Goal: Navigation & Orientation: Find specific page/section

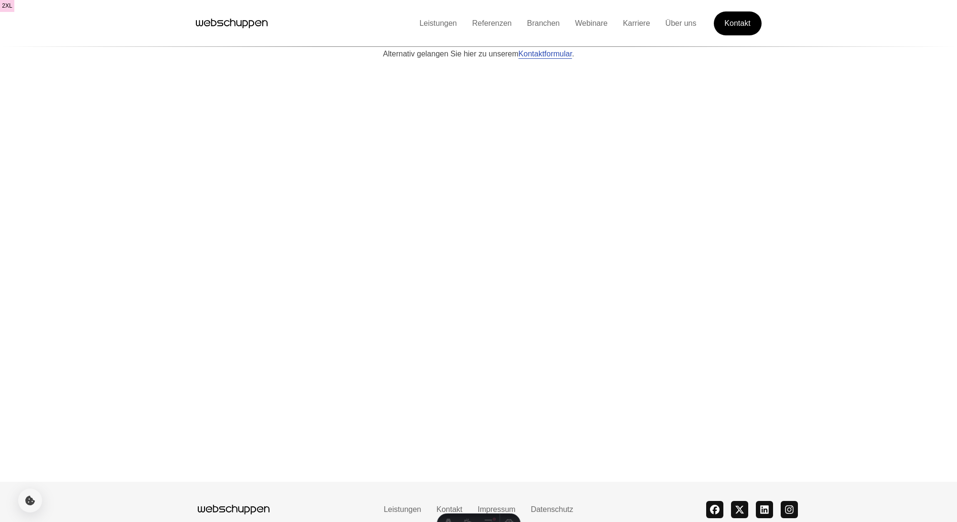
scroll to position [2123, 0]
click at [333, 499] on nav "Leistungen Kontakt Impressum Datenschutz theme switcher" at bounding box center [479, 505] width 312 height 12
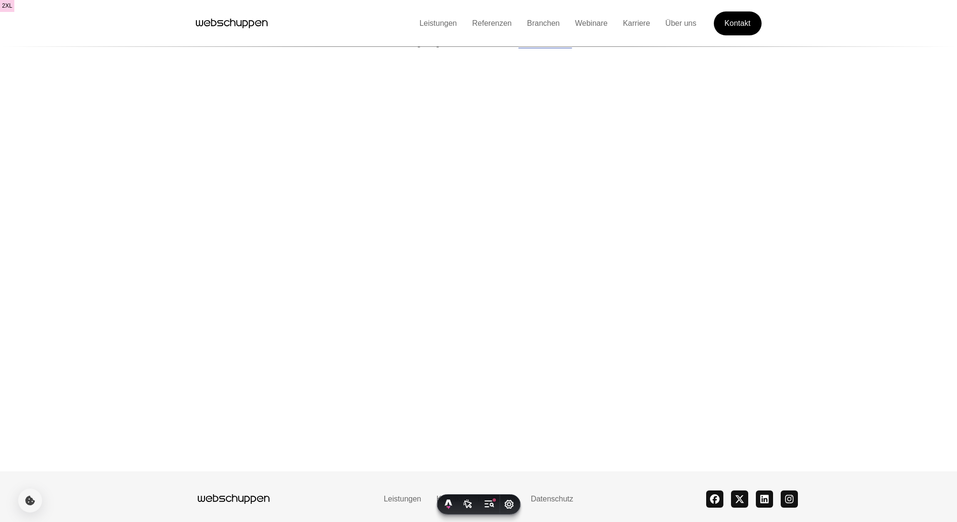
drag, startPoint x: 320, startPoint y: 503, endPoint x: 430, endPoint y: 504, distance: 110.4
copy span "webschuppen GmbH mit Standorte"
click at [558, 495] on link "Datenschutz" at bounding box center [552, 499] width 58 height 8
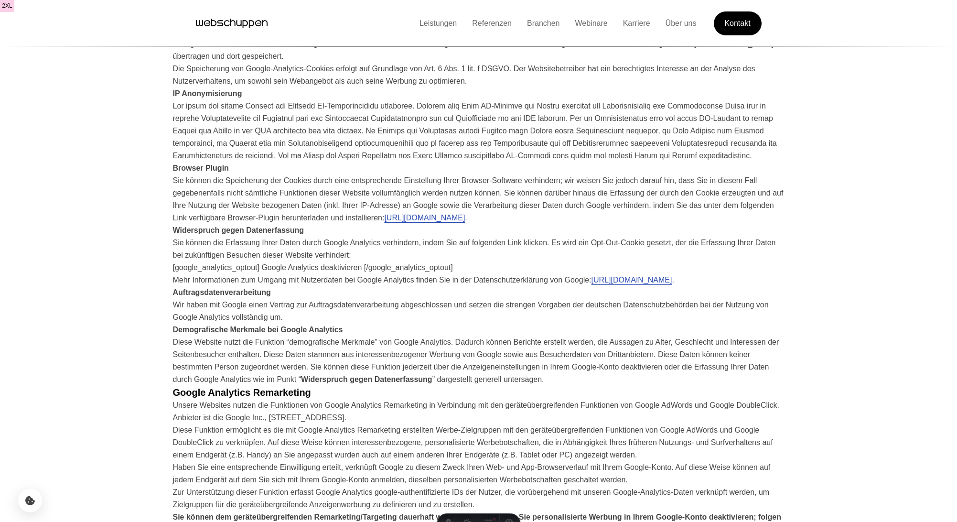
scroll to position [0, 0]
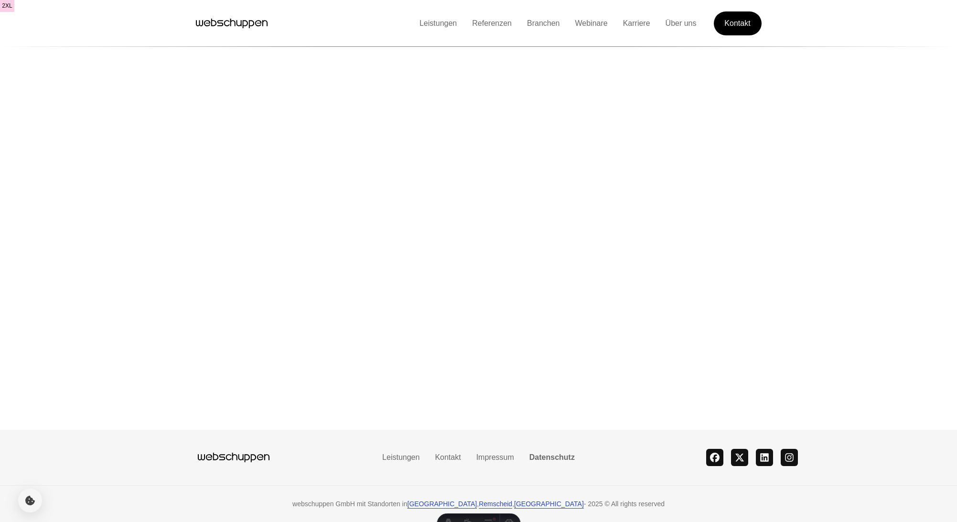
scroll to position [5240, 0]
click at [620, 468] on div "Leistungen Kontakt Impressum Datenschutz theme switcher facebook twitter linked…" at bounding box center [479, 457] width 654 height 55
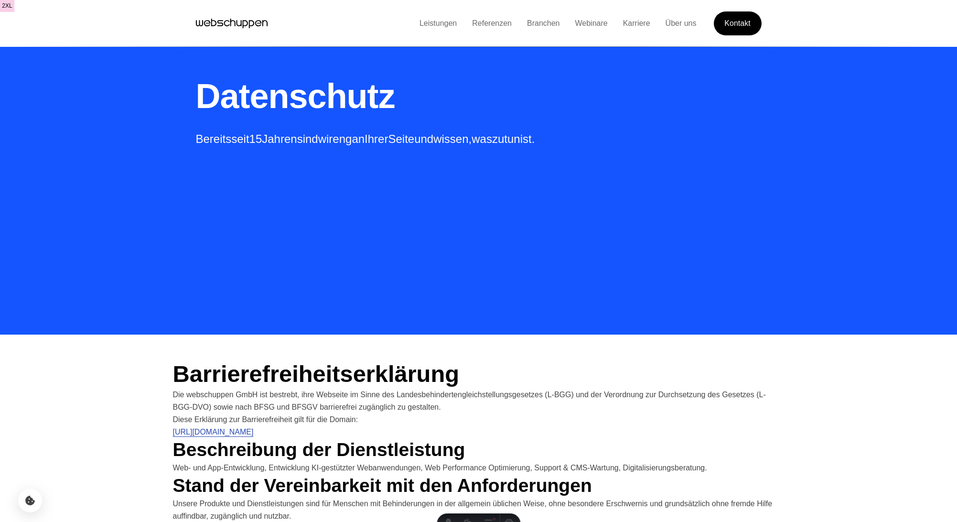
click at [794, 226] on section "Datenschutz Bereits seit 15 Jahren sind wir eng an Ihrer Seite und wissen, was …" at bounding box center [478, 167] width 957 height 334
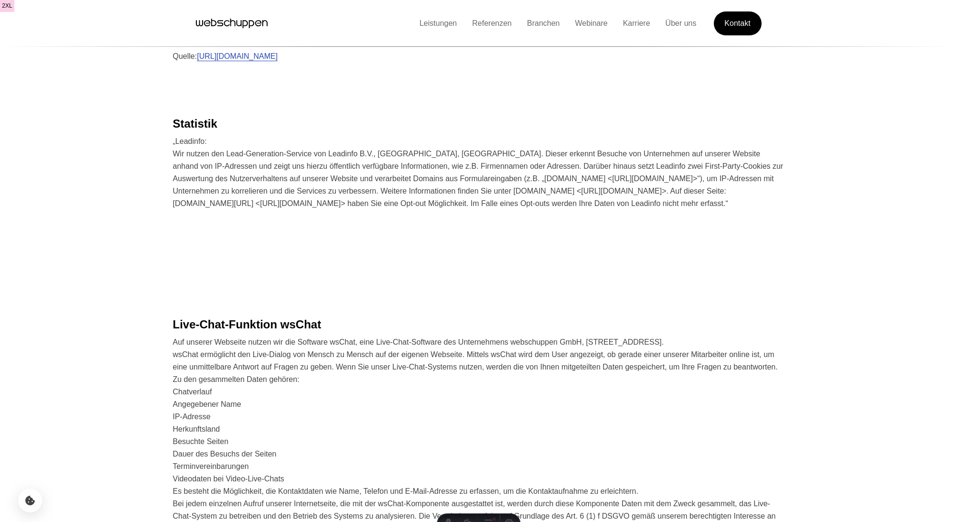
scroll to position [1035, 0]
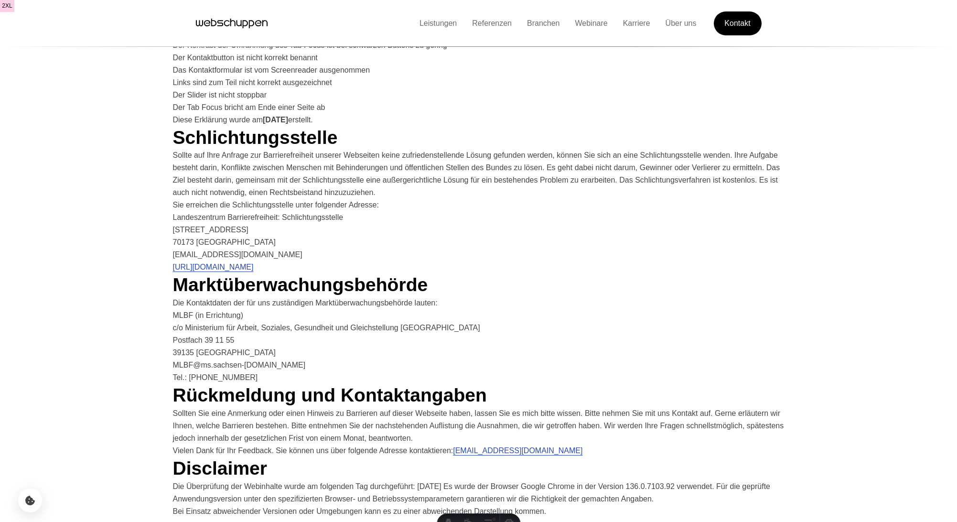
scroll to position [543, 0]
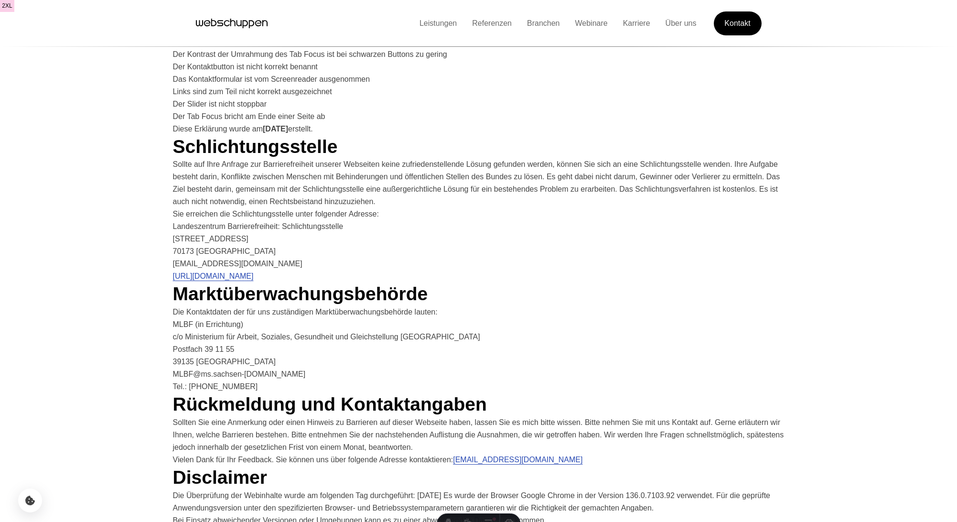
scroll to position [543, 0]
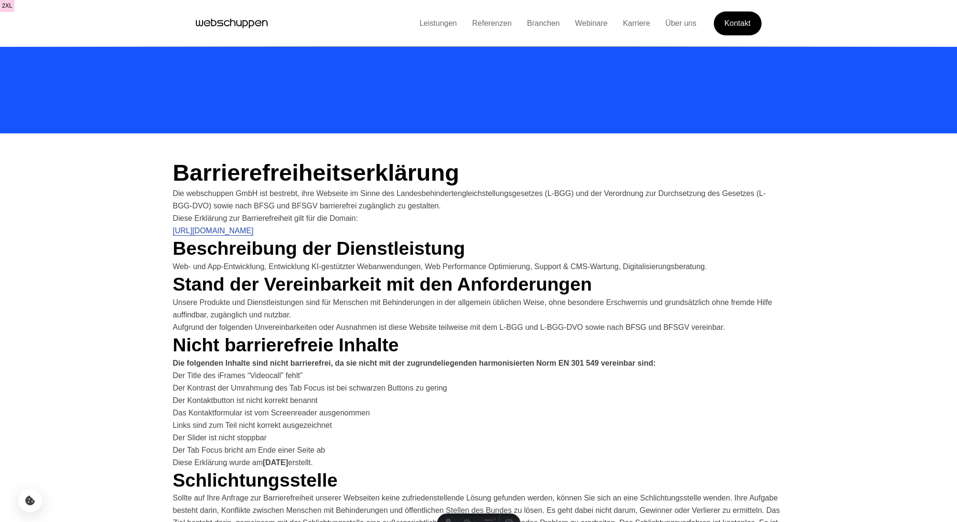
scroll to position [202, 0]
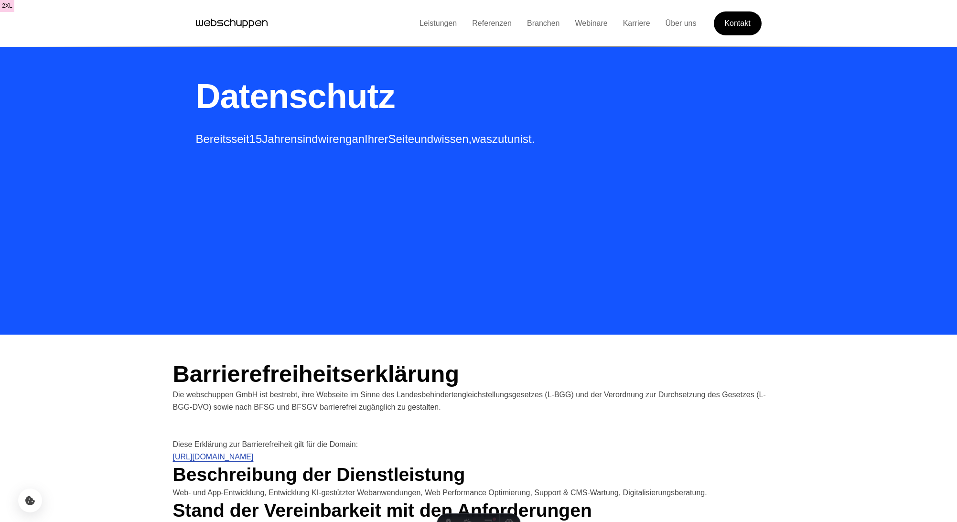
scroll to position [202, 0]
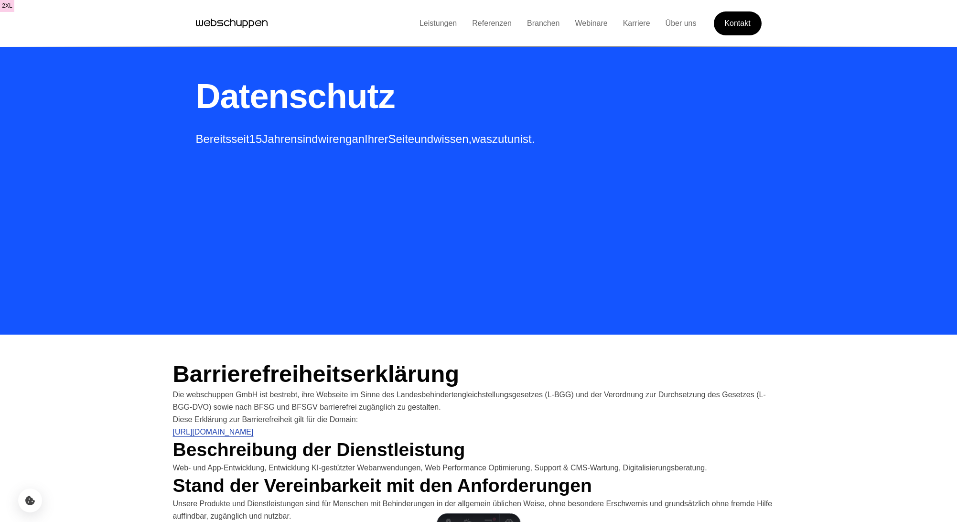
scroll to position [202, 0]
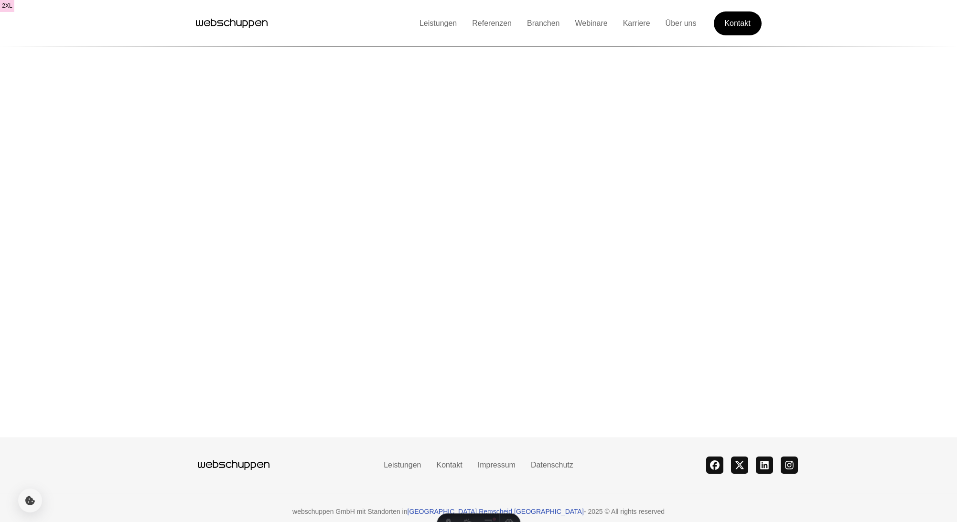
scroll to position [1433, 0]
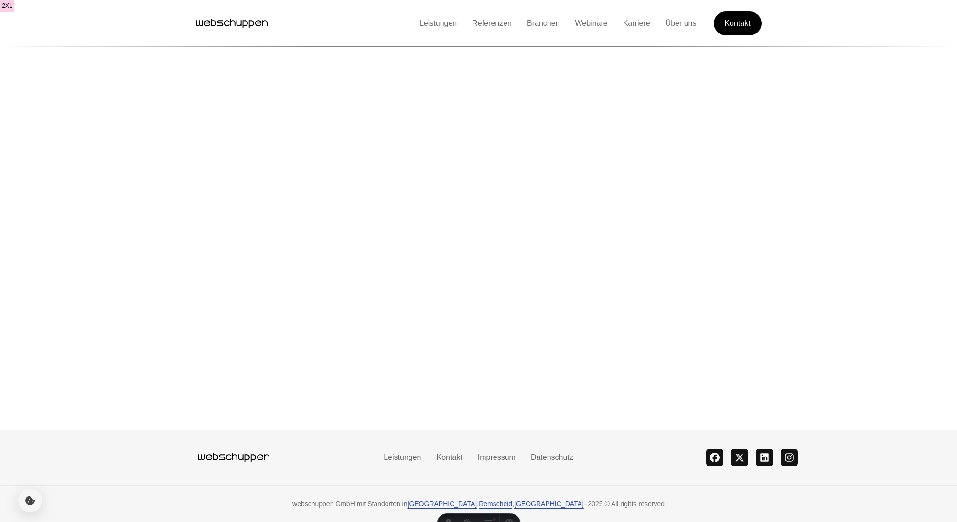
click at [309, 501] on div "webschuppen GmbH mit Standorten in Hamburg , Remscheid , Trossingen - 2025 © Al…" at bounding box center [479, 504] width 638 height 10
drag, startPoint x: 315, startPoint y: 503, endPoint x: 416, endPoint y: 505, distance: 100.4
click at [416, 505] on div "webschuppen GmbH mit Standorten in Hamburg , Remscheid , Trossingen - 2025 © Al…" at bounding box center [479, 504] width 638 height 10
copy span "webschuppen GmbH mit Stand"
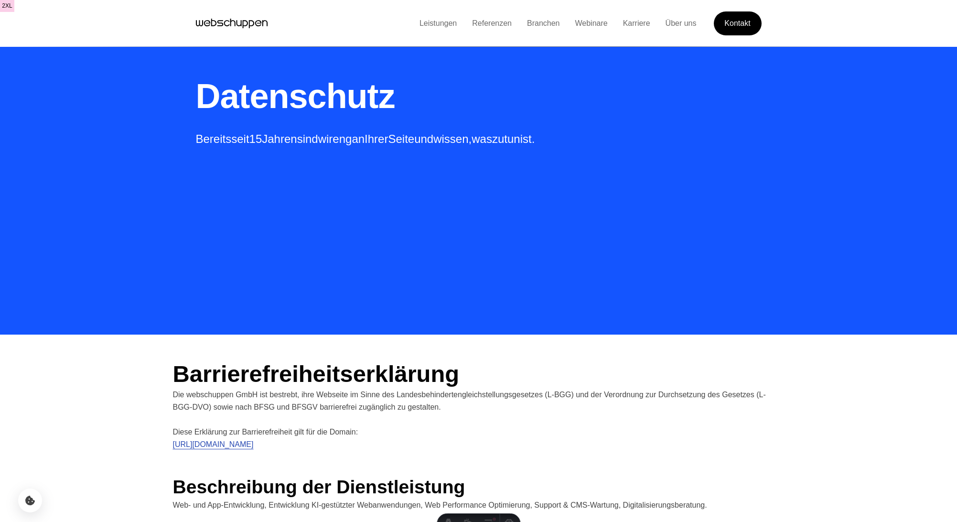
scroll to position [1035, 0]
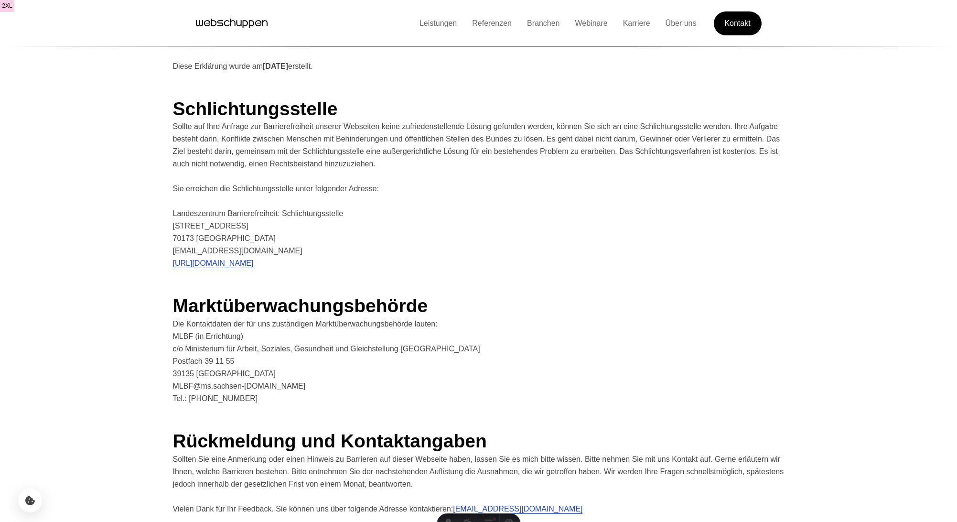
scroll to position [547, 0]
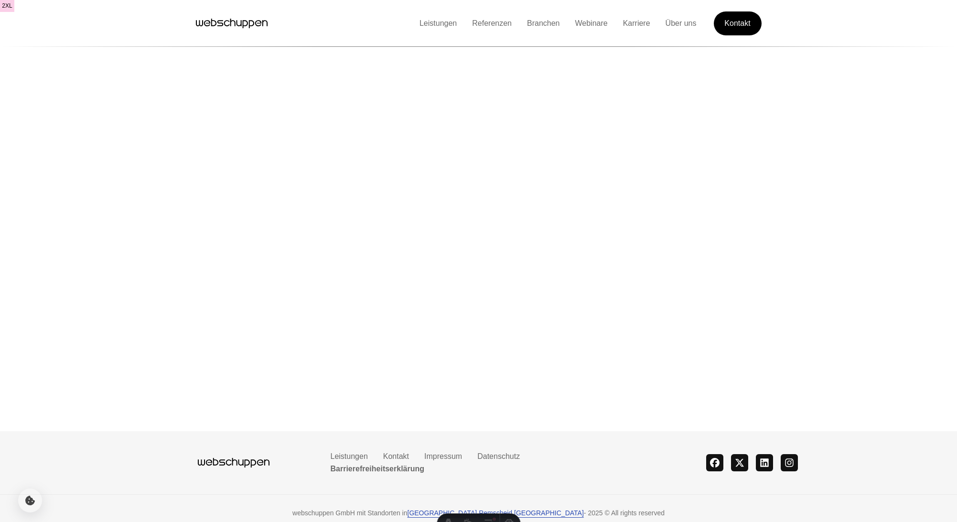
scroll to position [1441, 0]
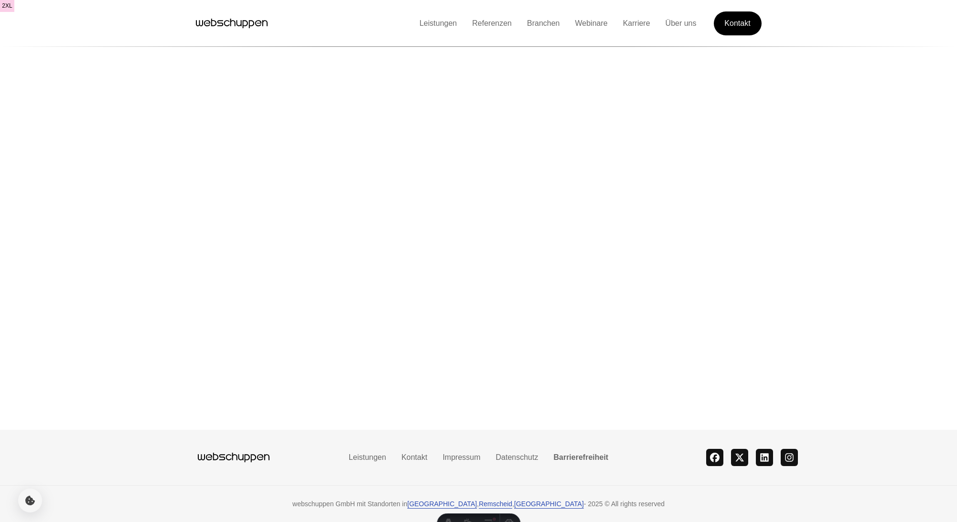
scroll to position [151, 0]
click at [523, 459] on link "Datenschutz" at bounding box center [517, 457] width 58 height 8
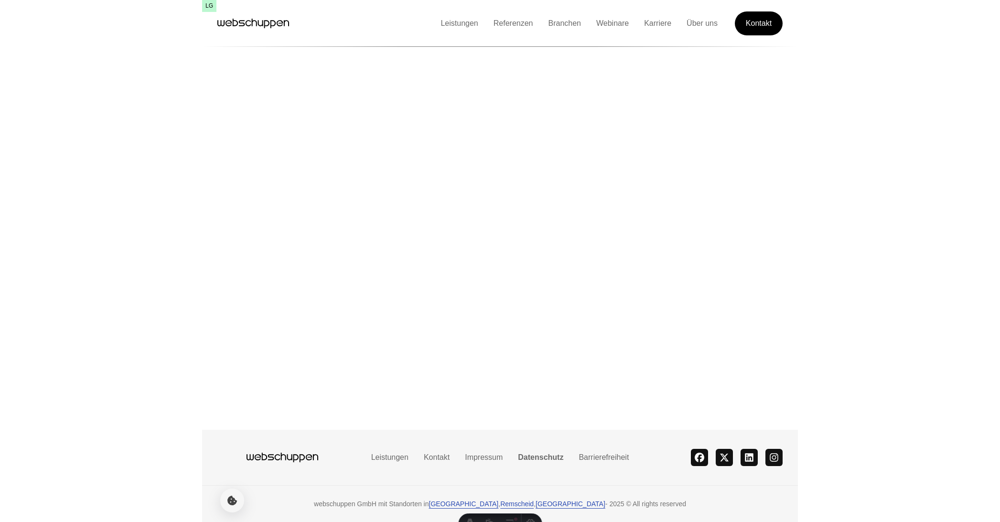
scroll to position [5235, 0]
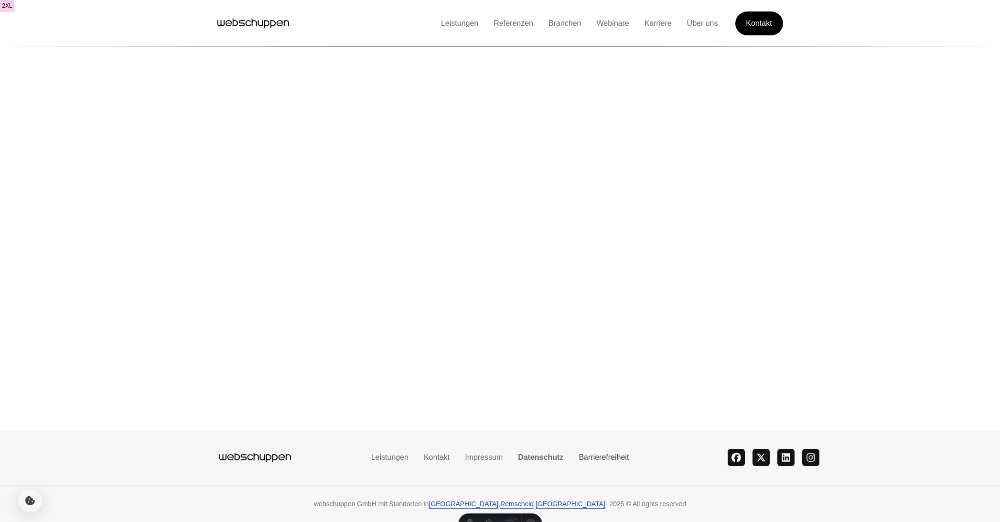
click at [602, 459] on link "Barrierefreiheit" at bounding box center [603, 457] width 65 height 8
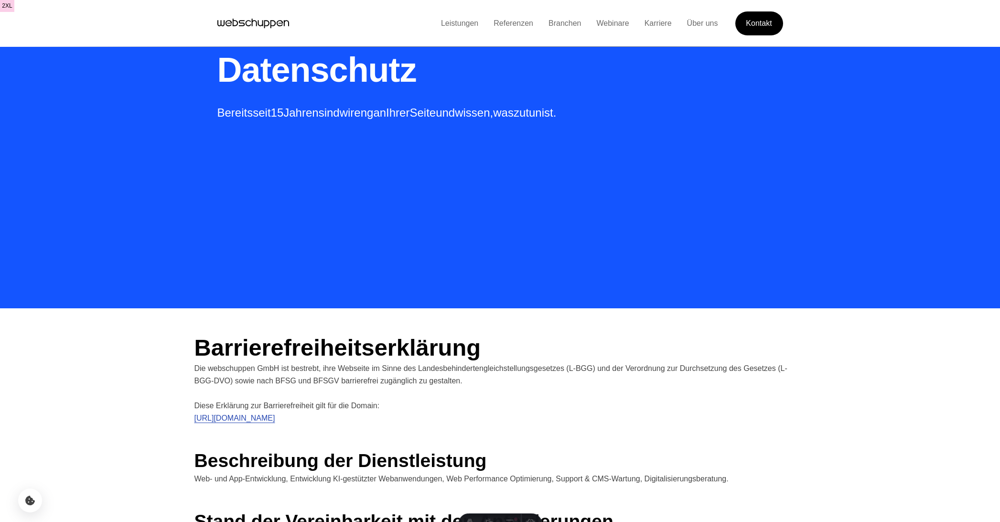
scroll to position [262, 0]
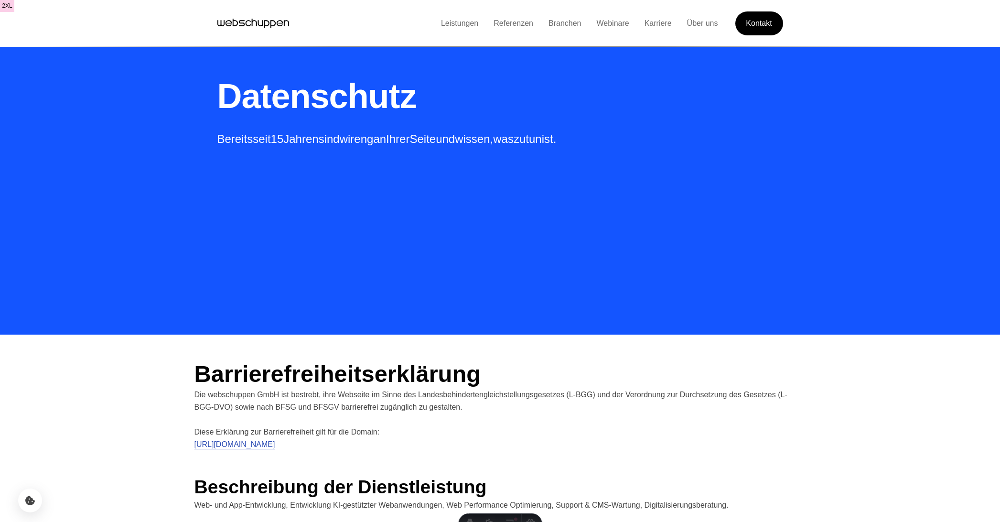
scroll to position [262, 0]
